Goal: Find specific page/section: Find specific page/section

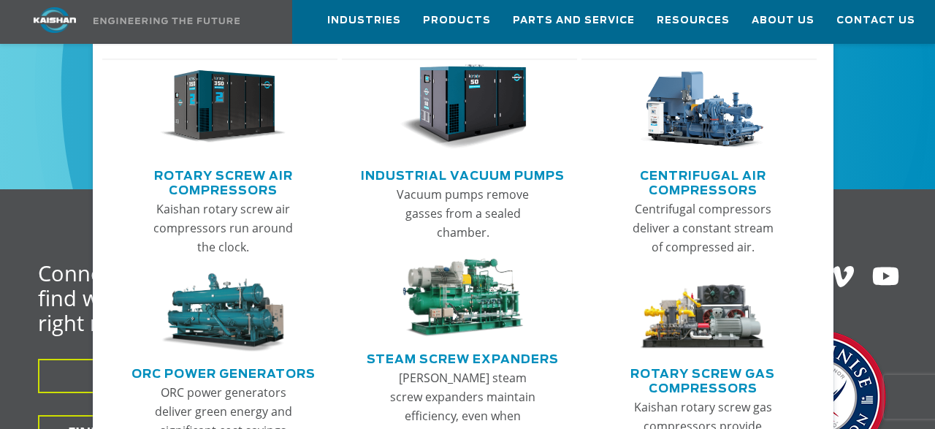
scroll to position [760, 0]
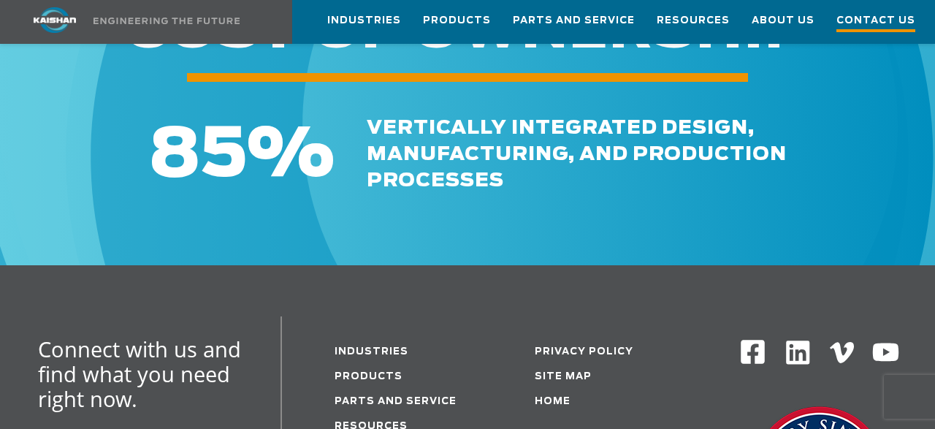
click at [887, 20] on span "Contact Us" at bounding box center [875, 22] width 79 height 20
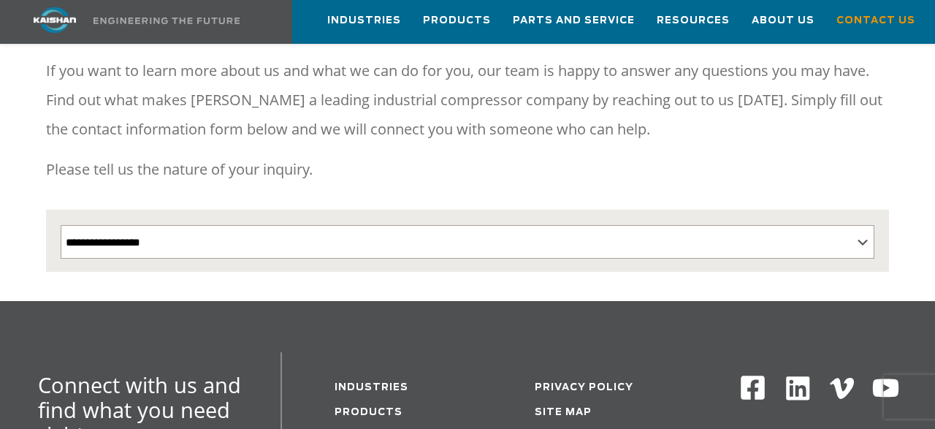
scroll to position [304, 0]
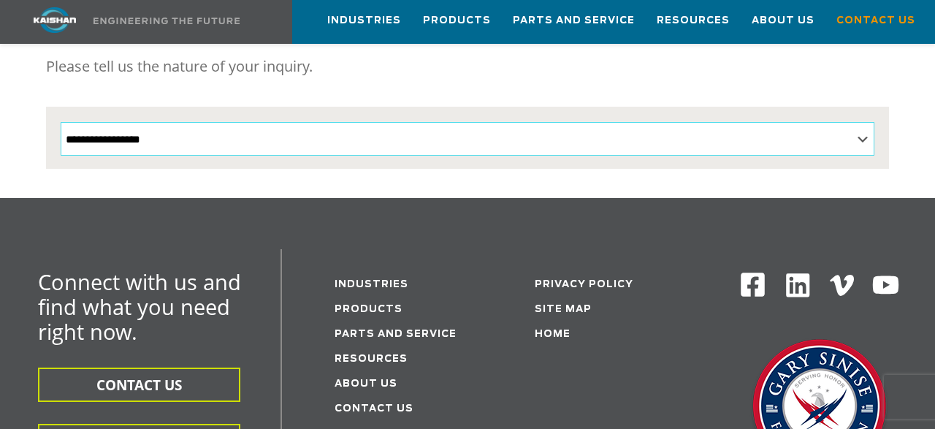
click at [61, 122] on select "**********" at bounding box center [468, 139] width 814 height 34
click at [277, 383] on div "Connect with us and find what you need right now. CONTACT US FIND A DISTRIBUTOR" at bounding box center [141, 364] width 282 height 231
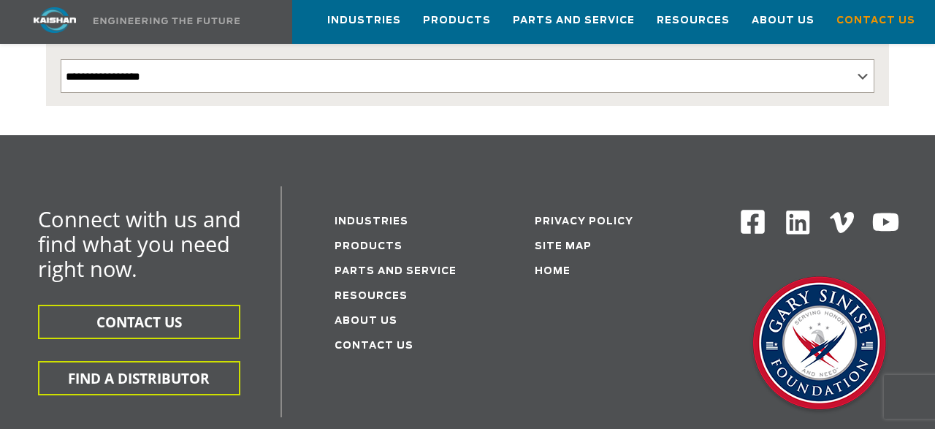
scroll to position [0, 0]
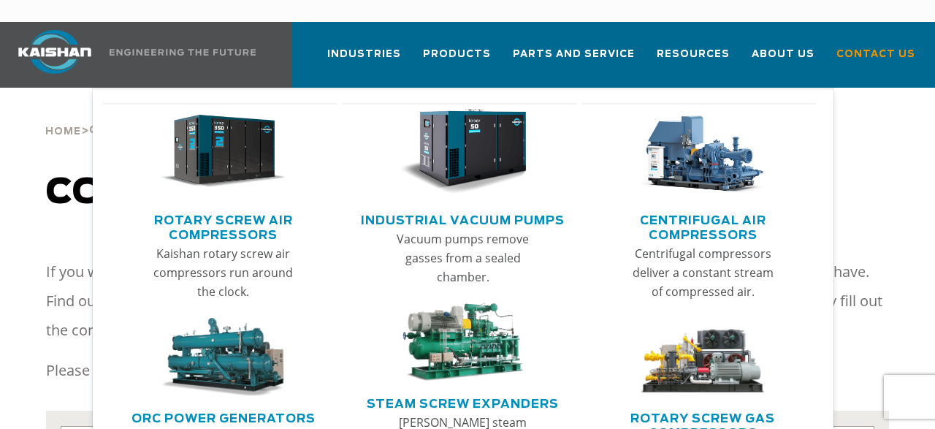
click at [228, 145] on img "Main menu" at bounding box center [223, 151] width 126 height 85
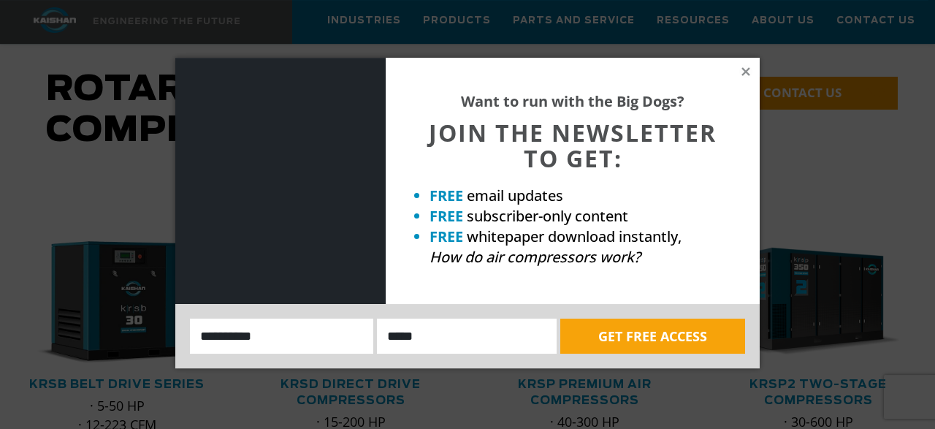
scroll to position [76, 0]
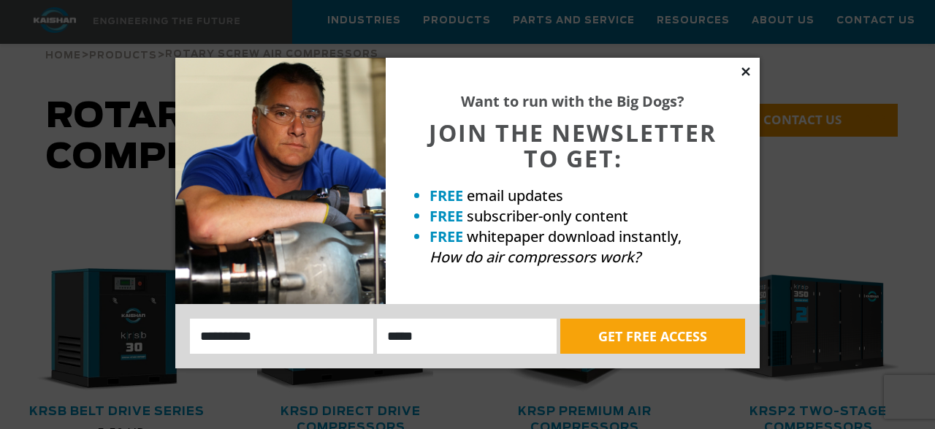
click at [740, 74] on icon at bounding box center [745, 71] width 13 height 13
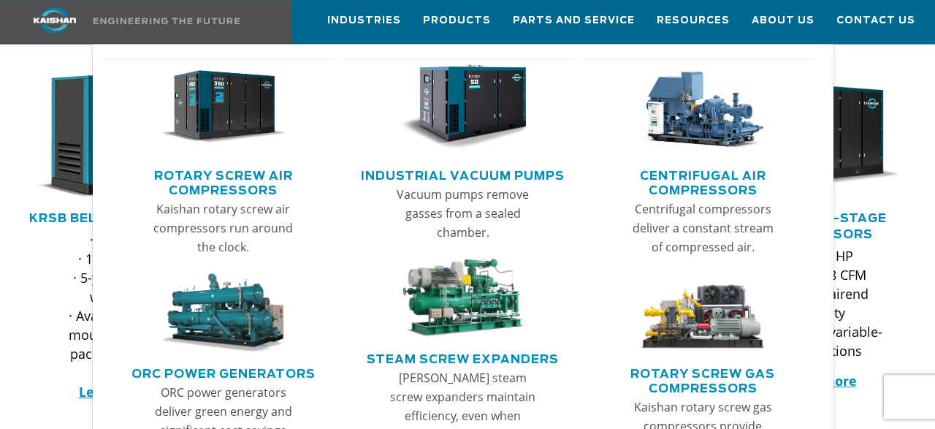
scroll to position [304, 0]
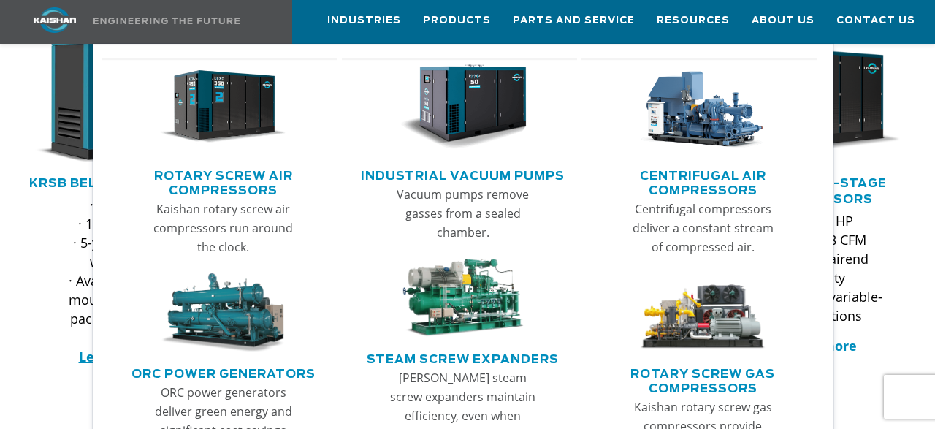
click at [237, 154] on link "Main menu" at bounding box center [223, 110] width 210 height 104
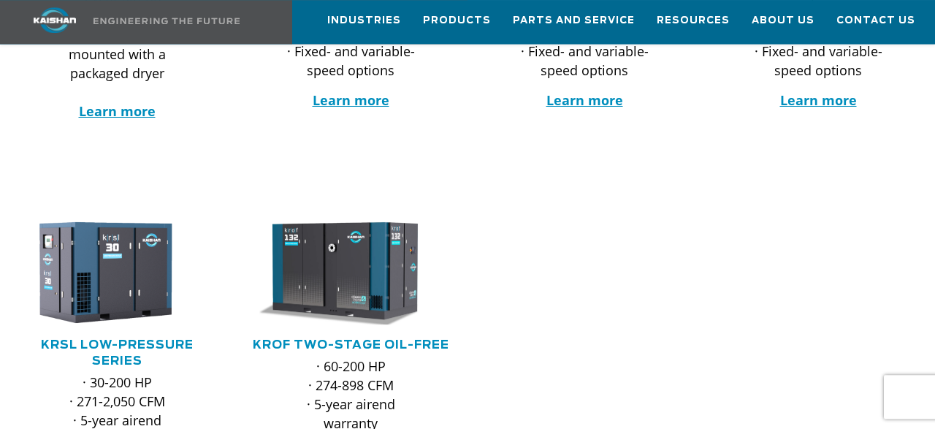
scroll to position [228, 0]
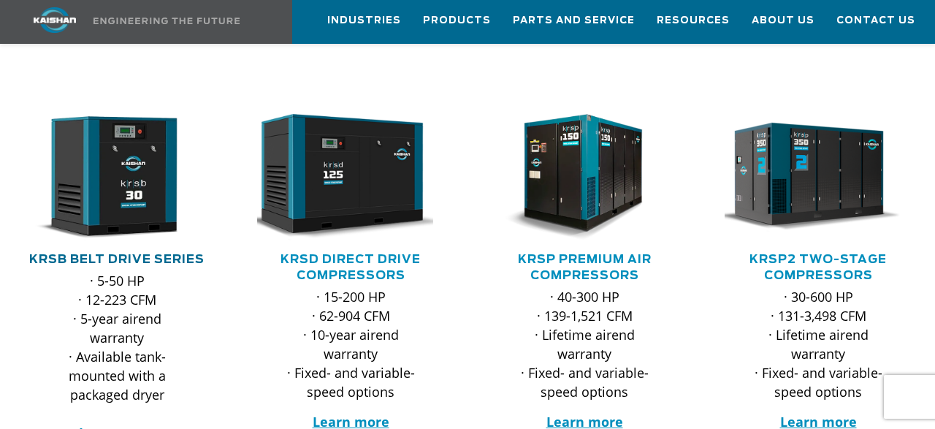
click at [148, 253] on link "KRSB Belt Drive Series" at bounding box center [116, 259] width 175 height 12
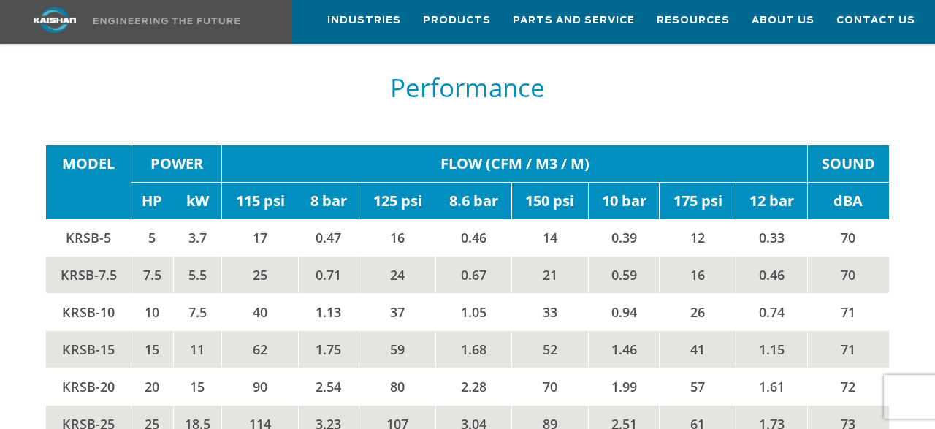
scroll to position [2203, 0]
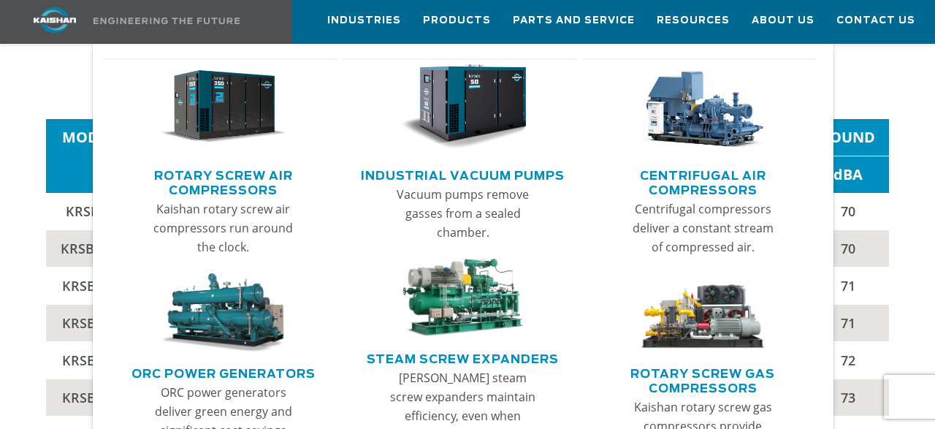
click at [214, 185] on link "Rotary Screw Air Compressors" at bounding box center [224, 181] width 228 height 37
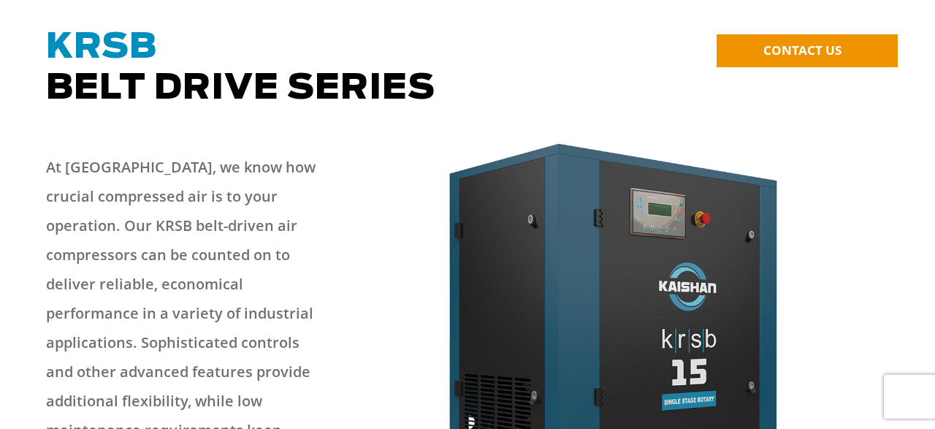
scroll to position [0, 0]
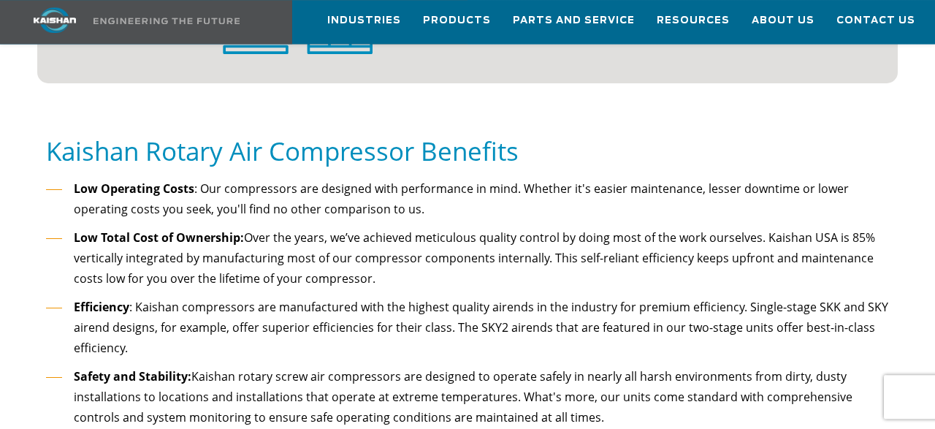
scroll to position [1291, 0]
